Goal: Information Seeking & Learning: Learn about a topic

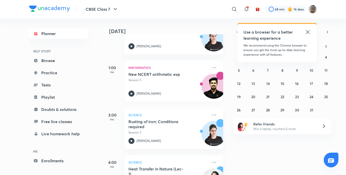
scroll to position [101, 0]
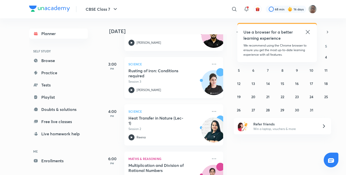
click at [131, 89] on icon at bounding box center [132, 90] width 6 height 6
